Goal: Transaction & Acquisition: Book appointment/travel/reservation

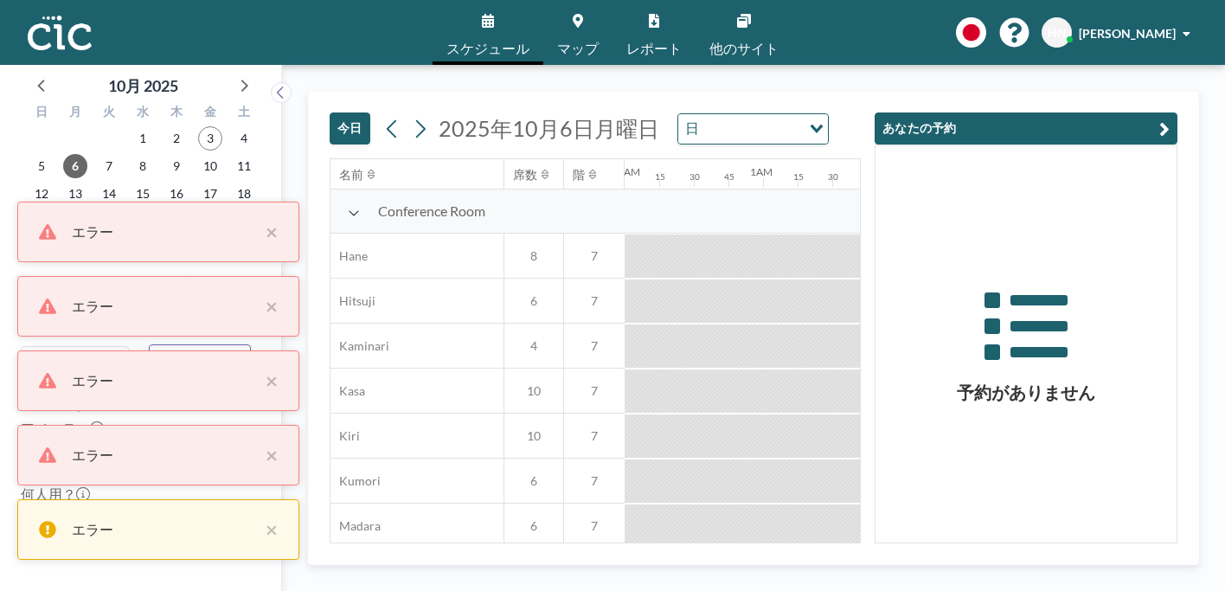
click at [494, 21] on icon at bounding box center [488, 21] width 12 height 14
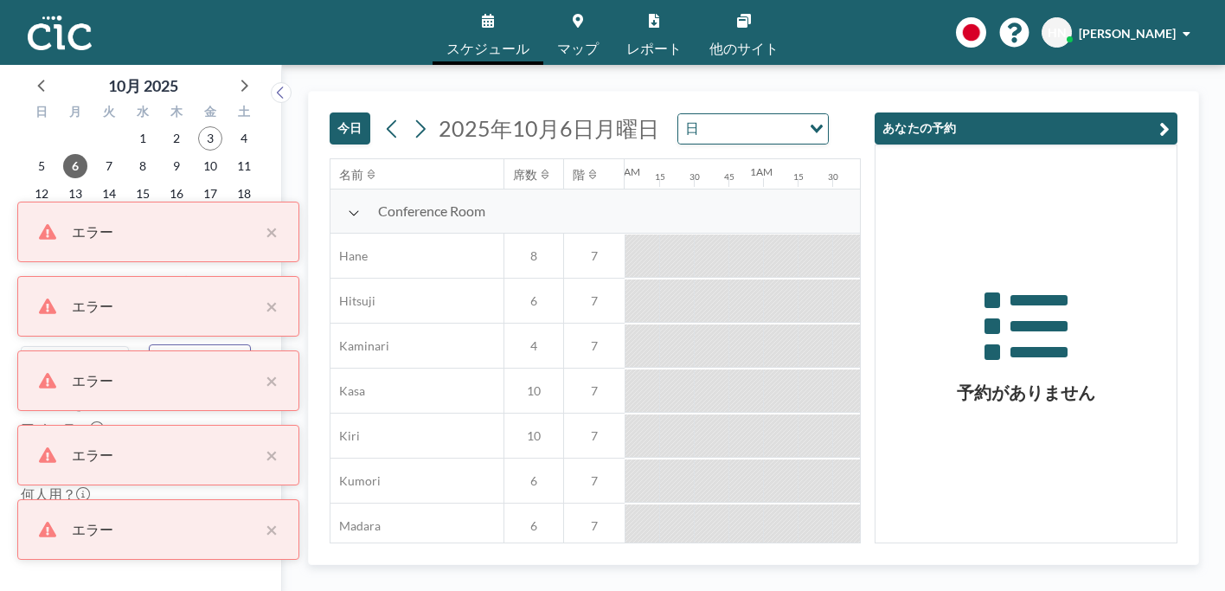
click at [494, 18] on icon at bounding box center [488, 21] width 12 height 14
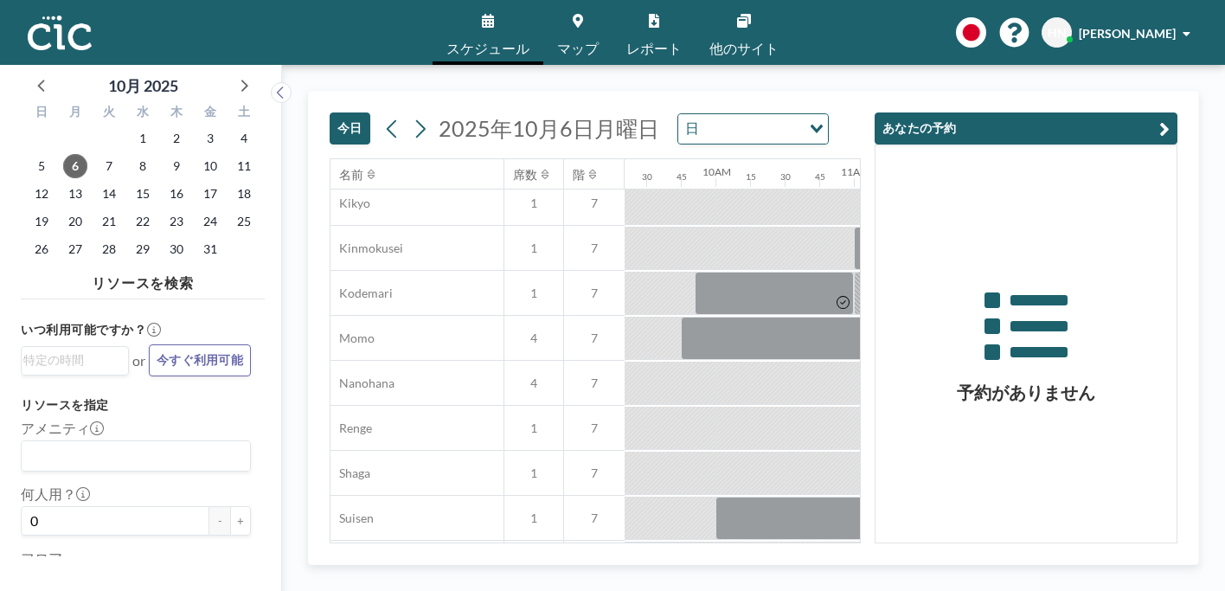
scroll to position [728, 1293]
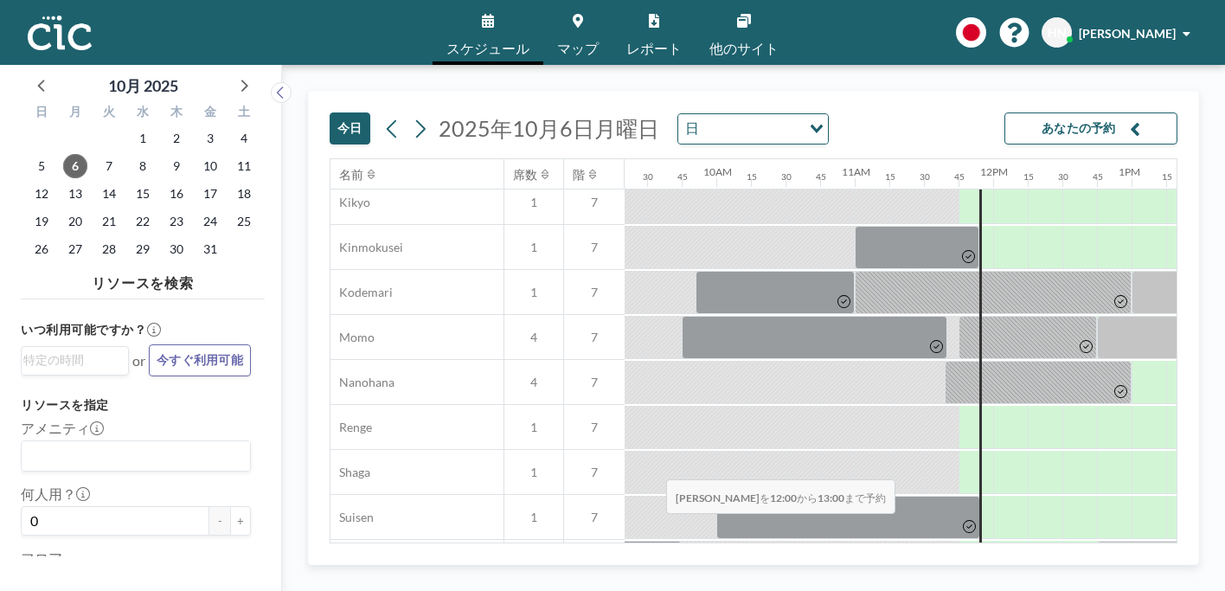
drag, startPoint x: 582, startPoint y: 444, endPoint x: 661, endPoint y: 439, distance: 79.8
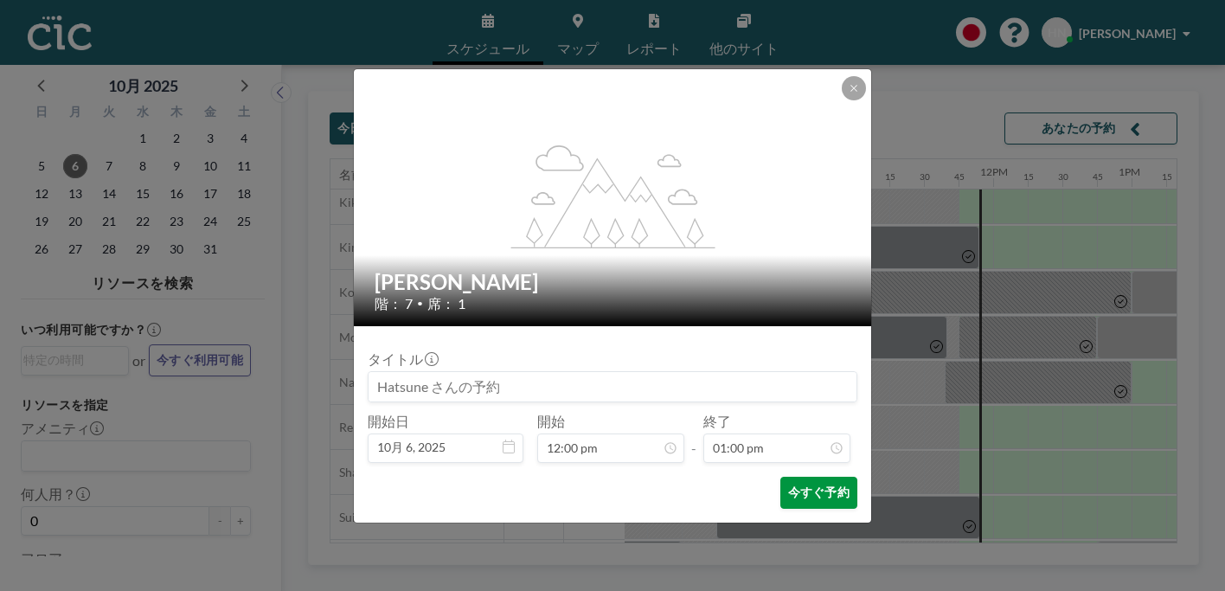
click at [781, 477] on button "今すぐ予約" at bounding box center [819, 493] width 77 height 32
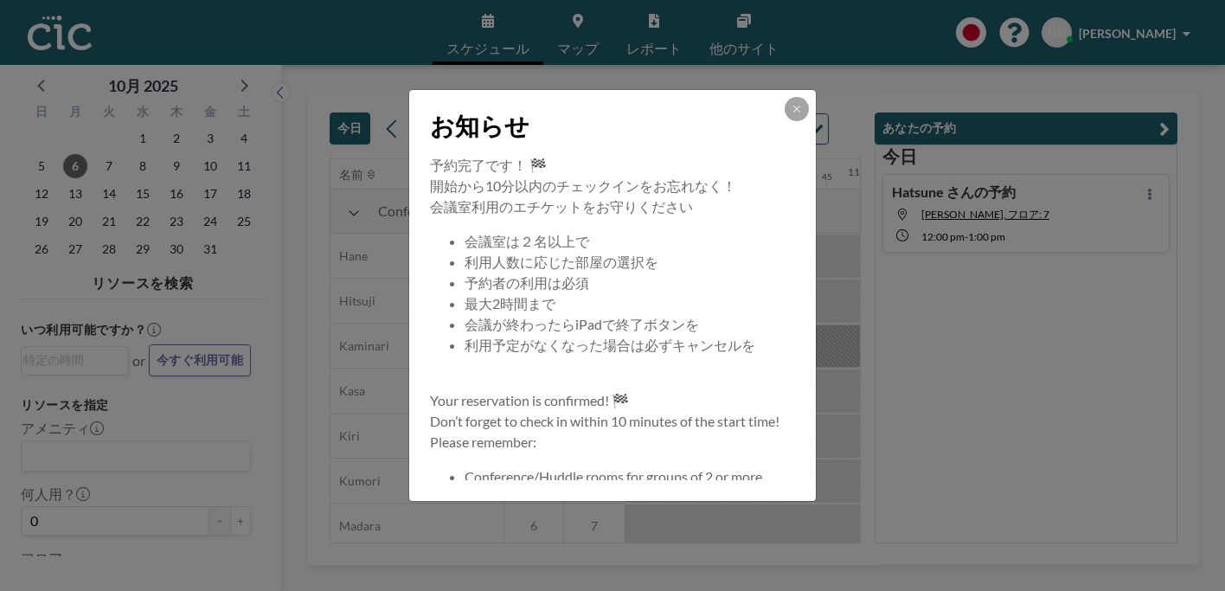
scroll to position [0, 1294]
click at [792, 114] on icon at bounding box center [797, 109] width 10 height 10
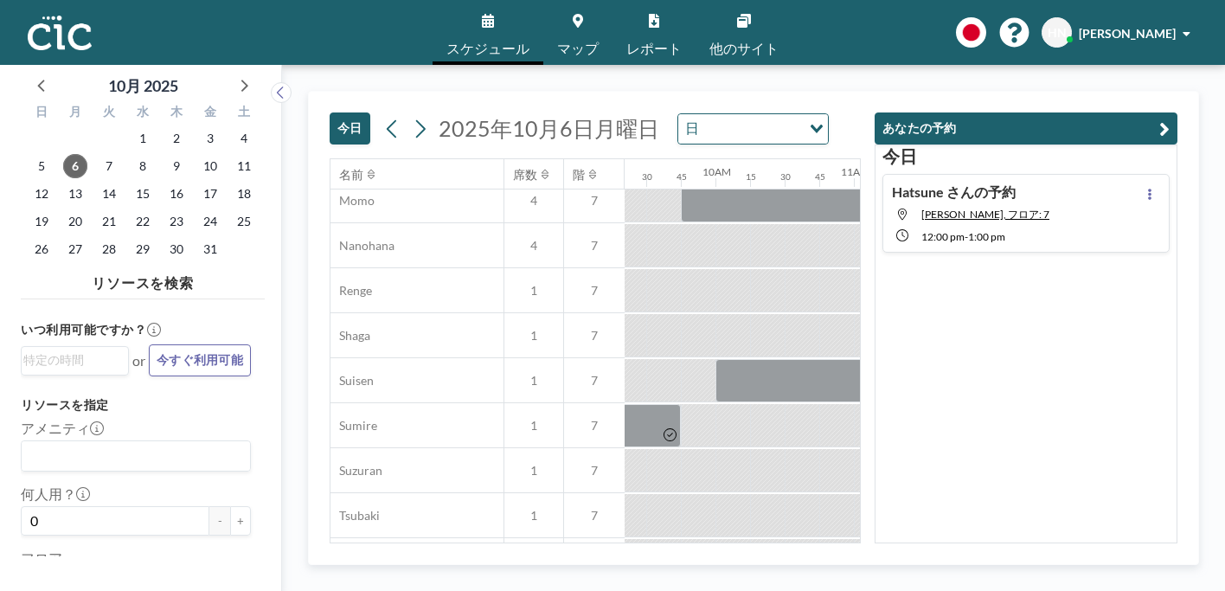
scroll to position [930, 1294]
